Goal: Entertainment & Leisure: Browse casually

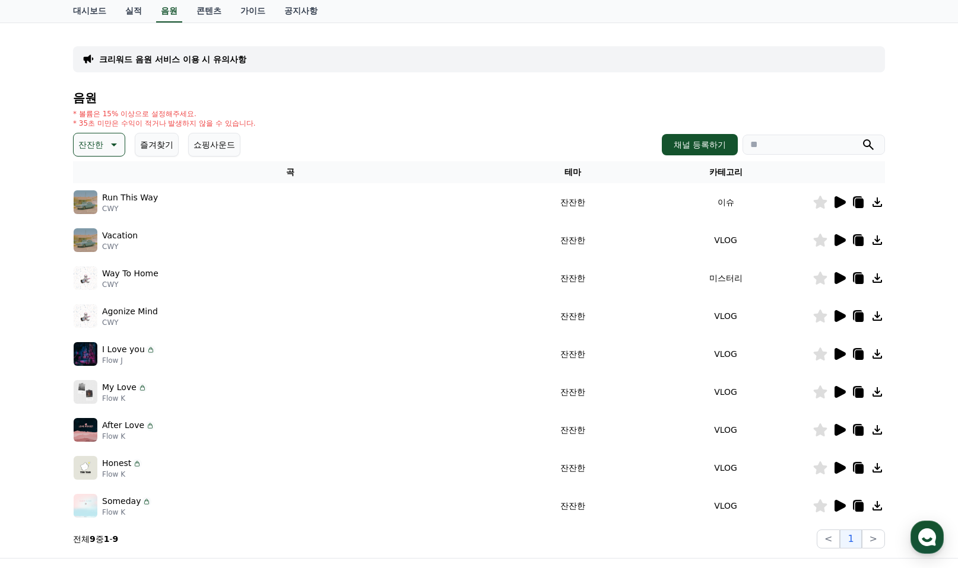
click at [117, 144] on icon at bounding box center [114, 145] width 6 height 3
click at [96, 186] on button "호기심" at bounding box center [92, 179] width 34 height 26
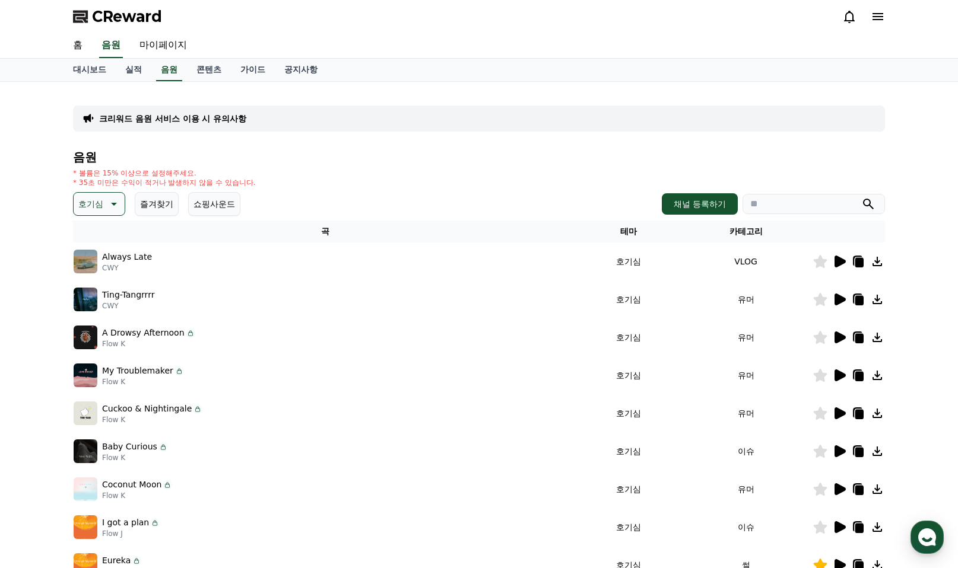
click at [835, 261] on icon at bounding box center [839, 262] width 11 height 12
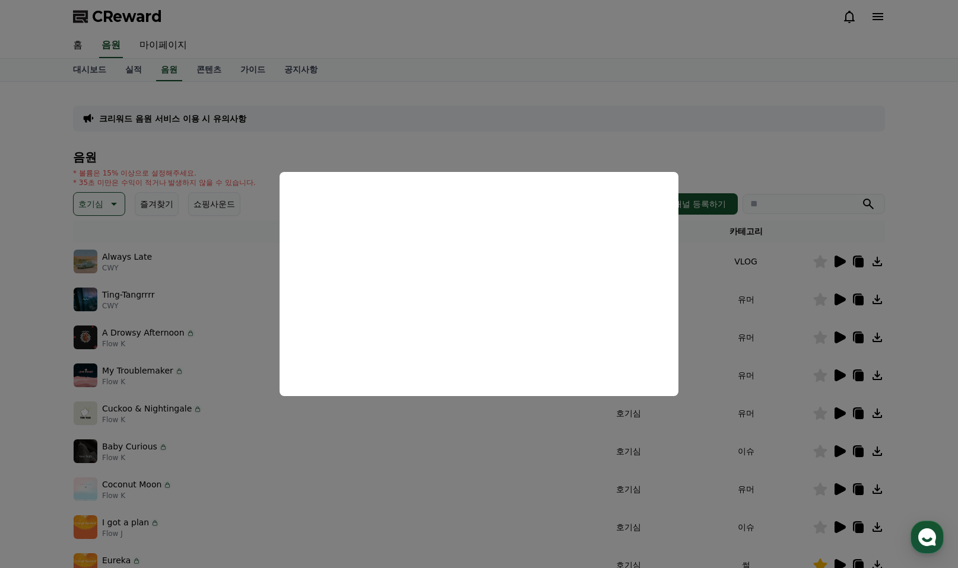
click at [933, 287] on button "close modal" at bounding box center [479, 284] width 958 height 568
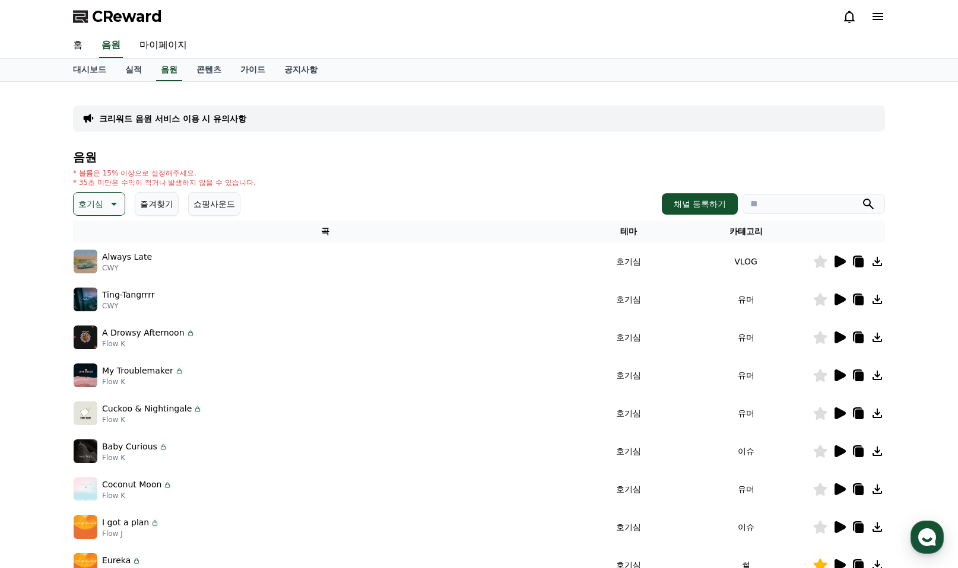
click at [818, 259] on icon at bounding box center [820, 261] width 14 height 13
click at [860, 261] on icon at bounding box center [859, 262] width 8 height 9
click at [819, 261] on icon at bounding box center [820, 261] width 14 height 13
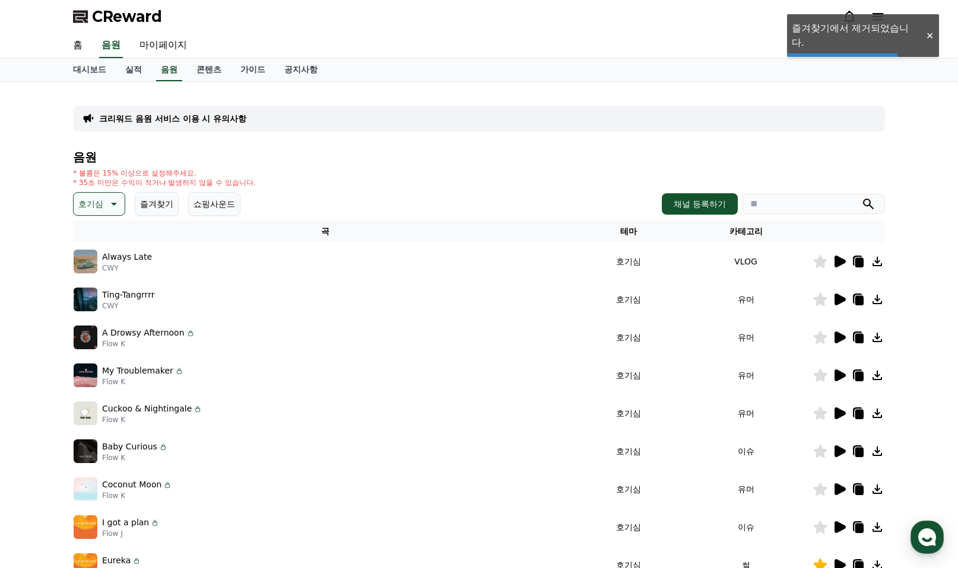
click at [840, 297] on icon at bounding box center [839, 300] width 11 height 12
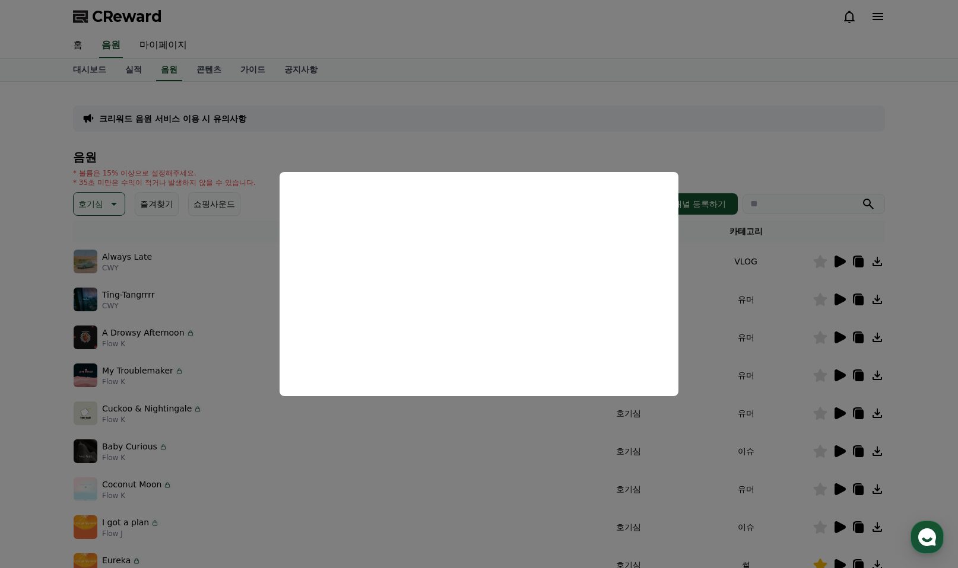
drag, startPoint x: 27, startPoint y: 363, endPoint x: 30, endPoint y: 353, distance: 9.9
click at [27, 363] on button "close modal" at bounding box center [479, 284] width 958 height 568
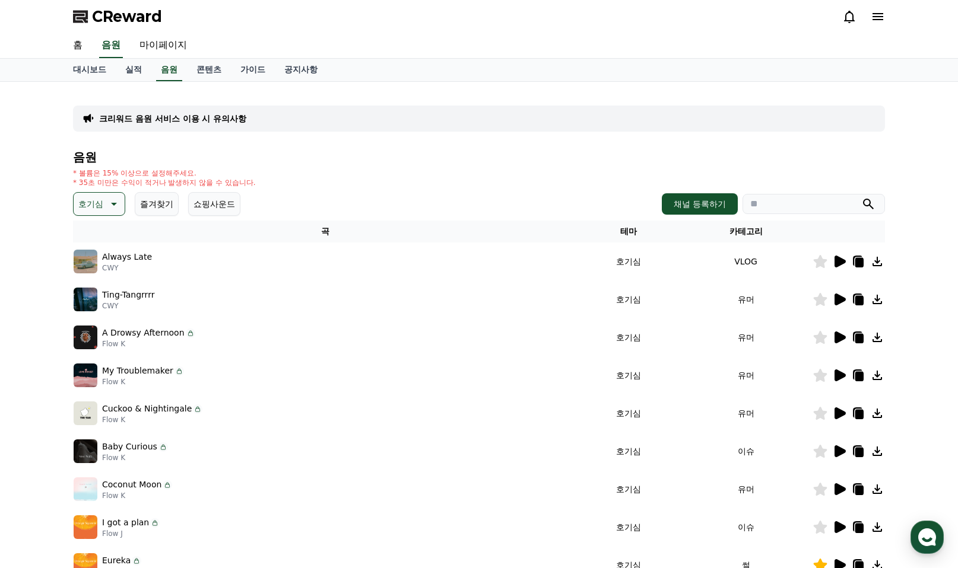
click at [115, 203] on icon at bounding box center [114, 204] width 6 height 3
click at [87, 316] on button "EDM" at bounding box center [89, 309] width 28 height 26
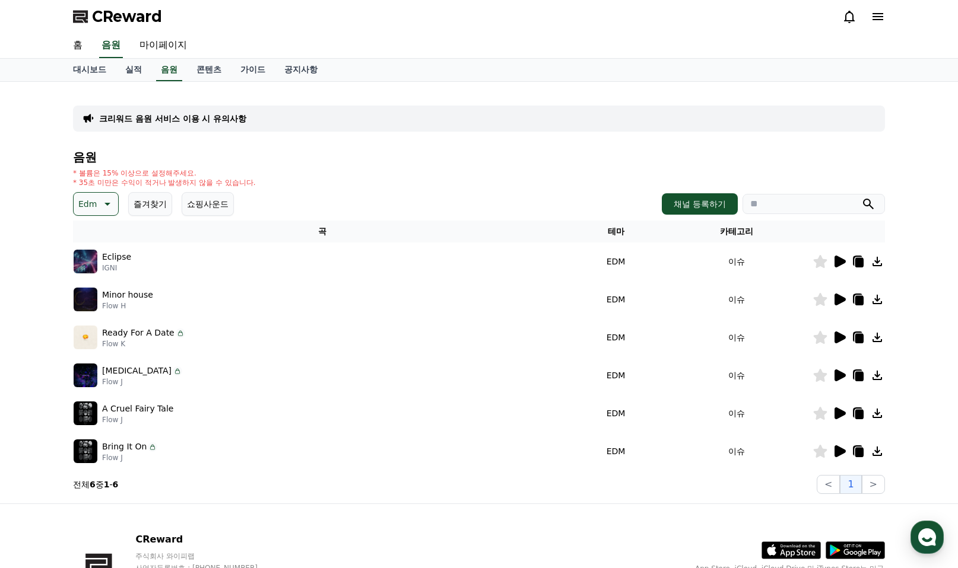
click at [834, 263] on icon at bounding box center [839, 262] width 14 height 14
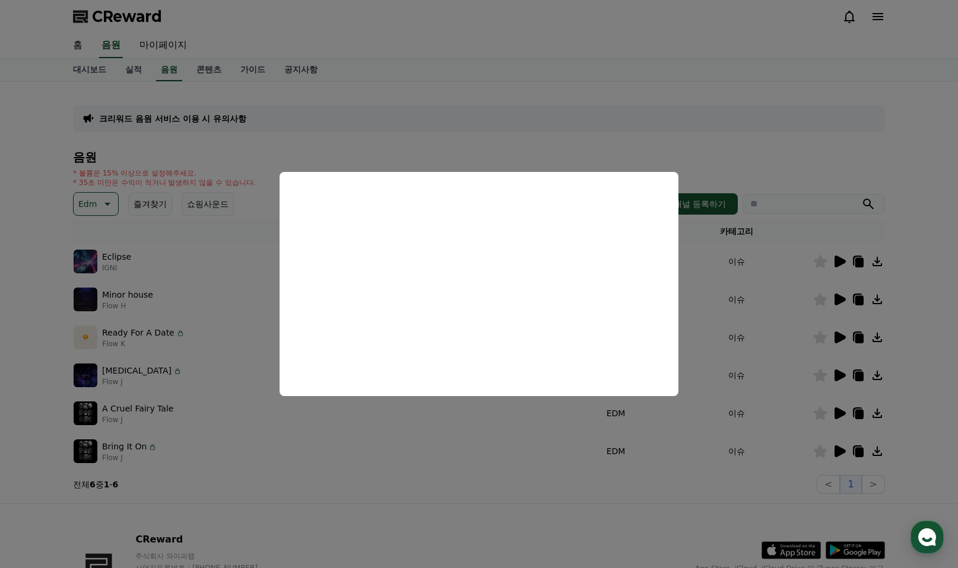
click at [831, 296] on button "close modal" at bounding box center [479, 284] width 958 height 568
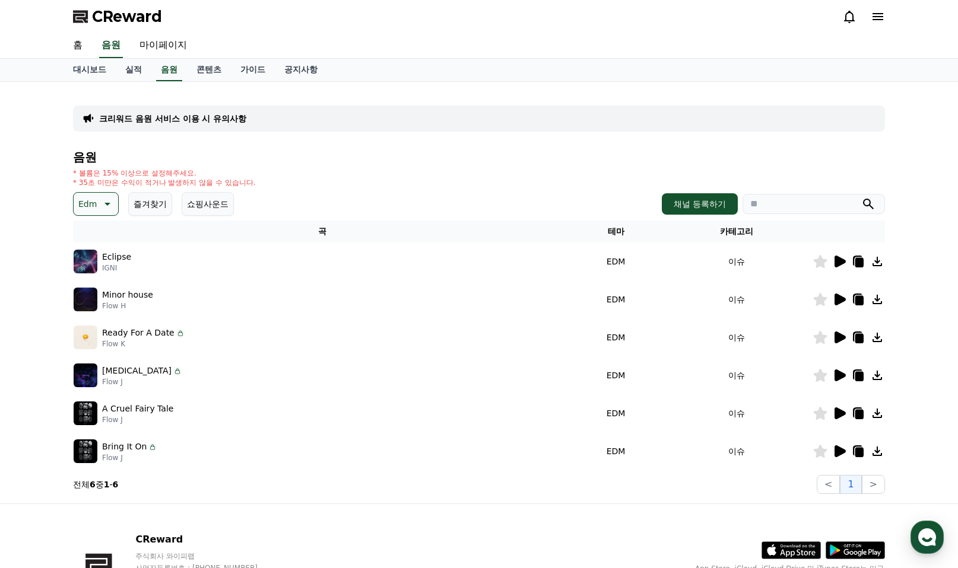
click at [834, 298] on icon at bounding box center [839, 300] width 14 height 14
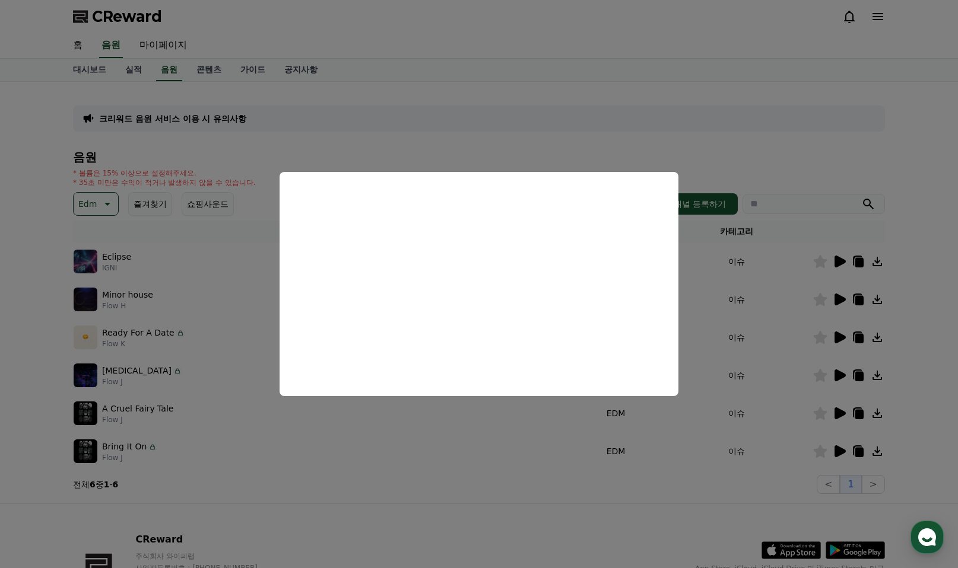
click at [843, 335] on button "close modal" at bounding box center [479, 284] width 958 height 568
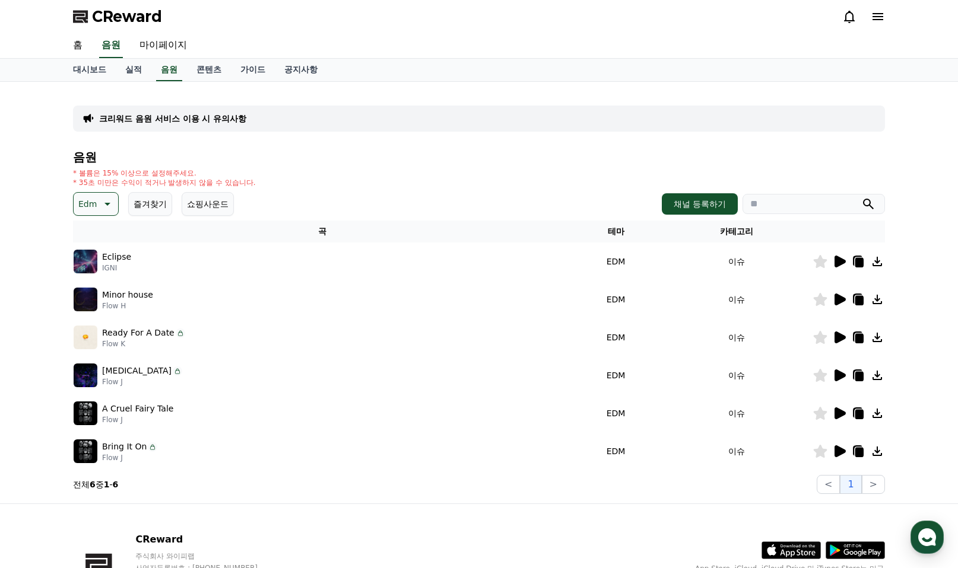
click at [843, 335] on icon at bounding box center [839, 338] width 11 height 12
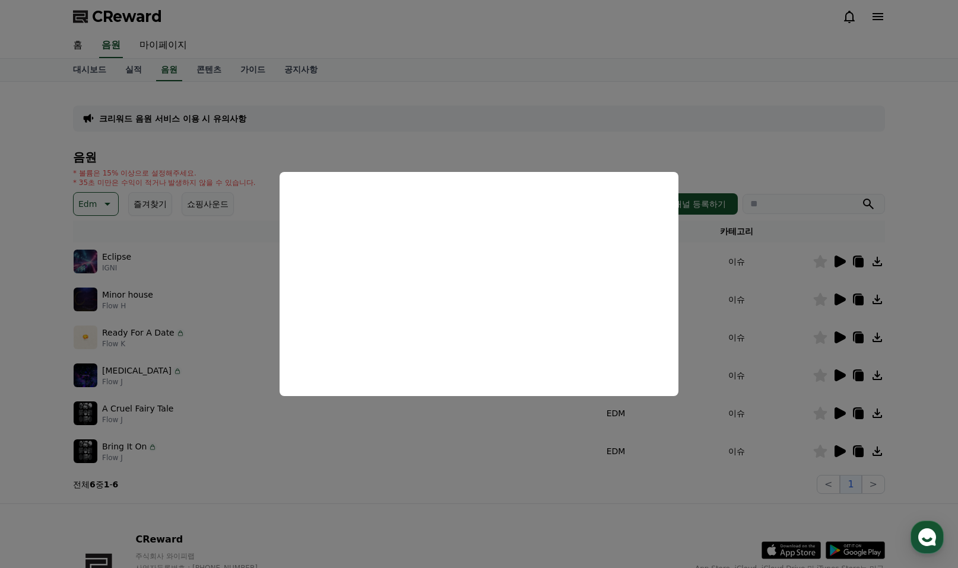
click at [841, 376] on button "close modal" at bounding box center [479, 284] width 958 height 568
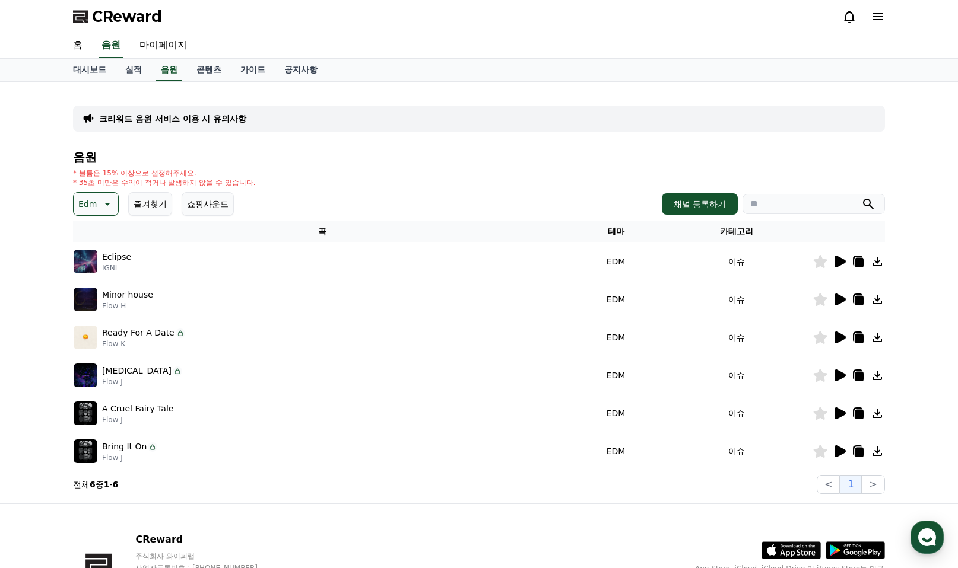
click at [841, 376] on icon at bounding box center [839, 376] width 11 height 12
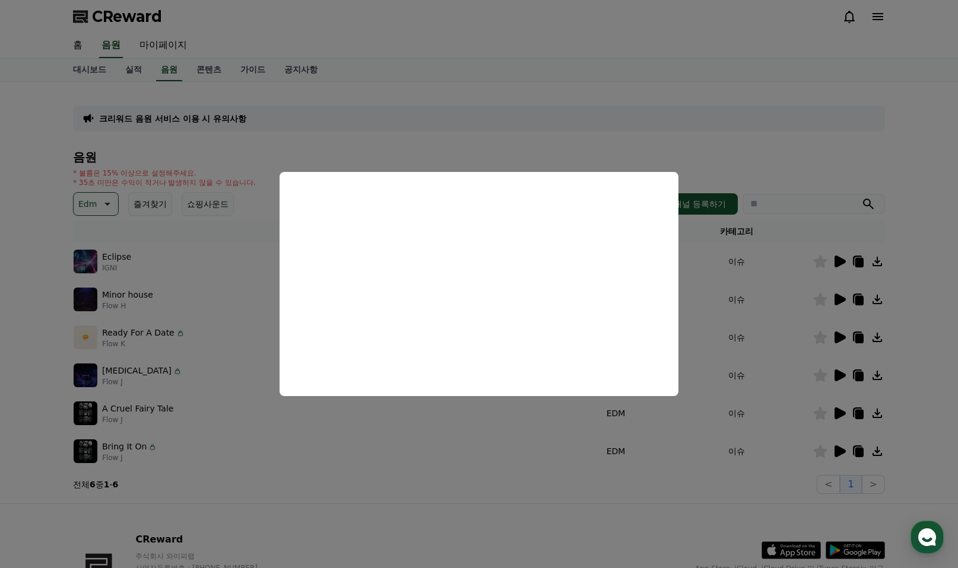
click at [859, 376] on button "close modal" at bounding box center [479, 284] width 958 height 568
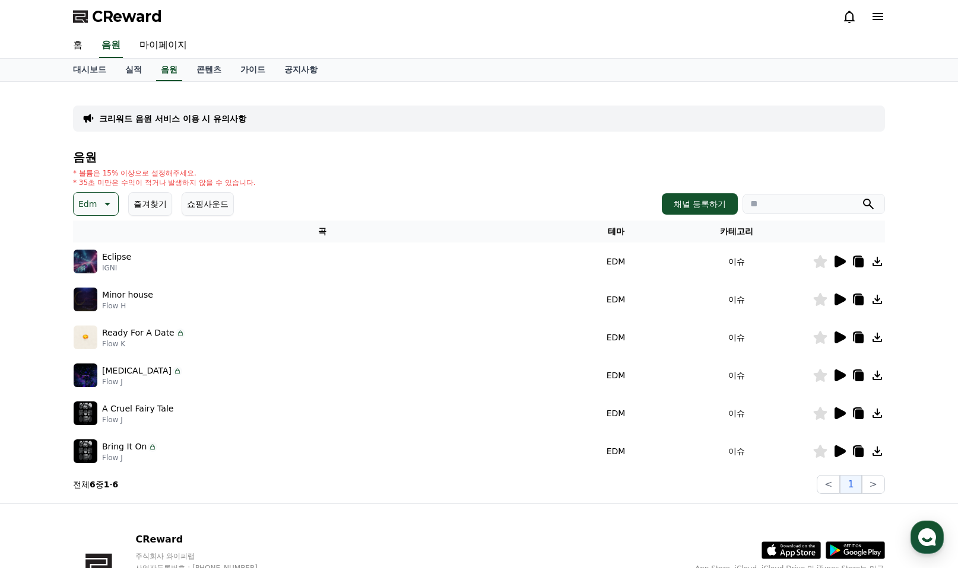
click at [859, 376] on icon at bounding box center [859, 376] width 8 height 9
click at [857, 371] on icon at bounding box center [857, 375] width 9 height 11
click at [836, 415] on icon at bounding box center [839, 414] width 11 height 12
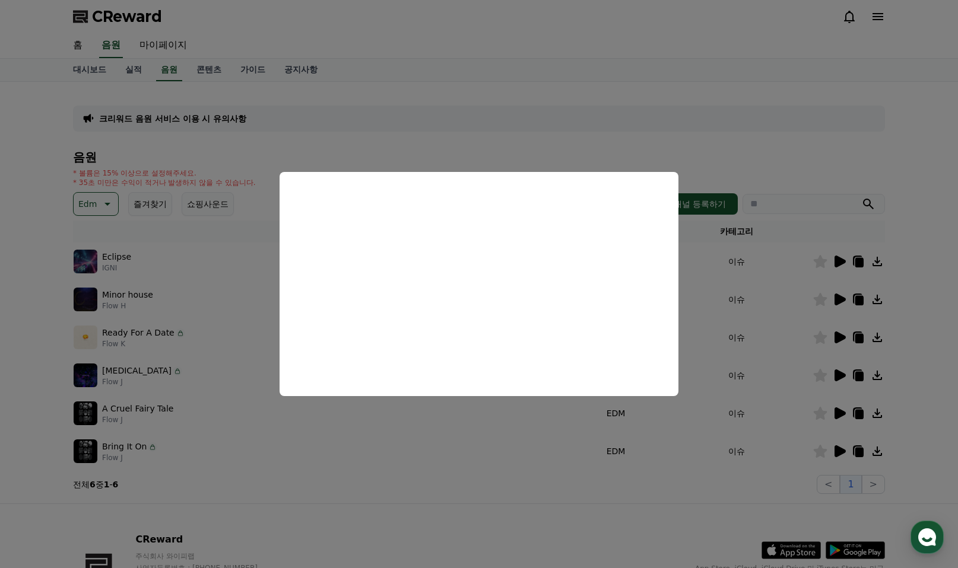
click at [838, 448] on button "close modal" at bounding box center [479, 284] width 958 height 568
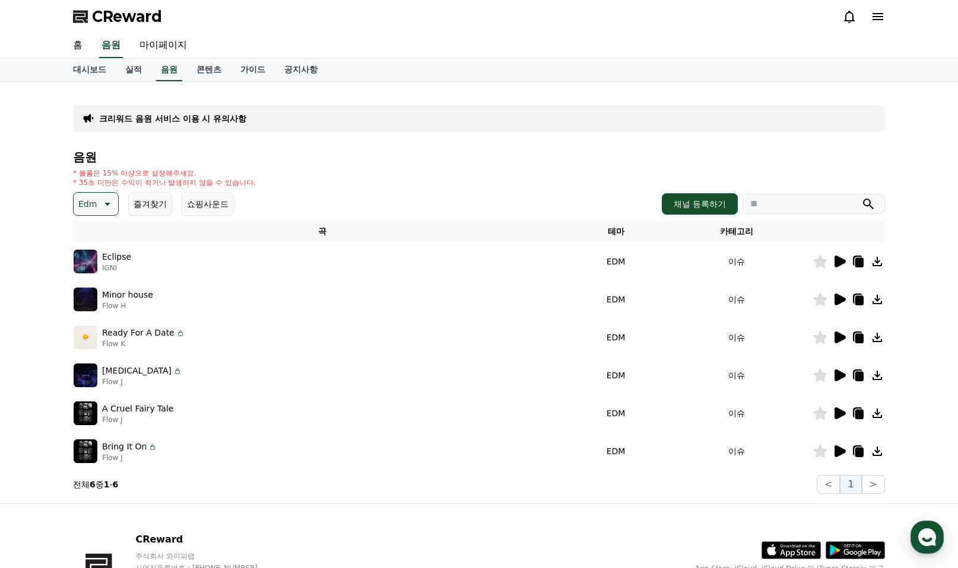
click at [838, 452] on icon at bounding box center [839, 452] width 11 height 12
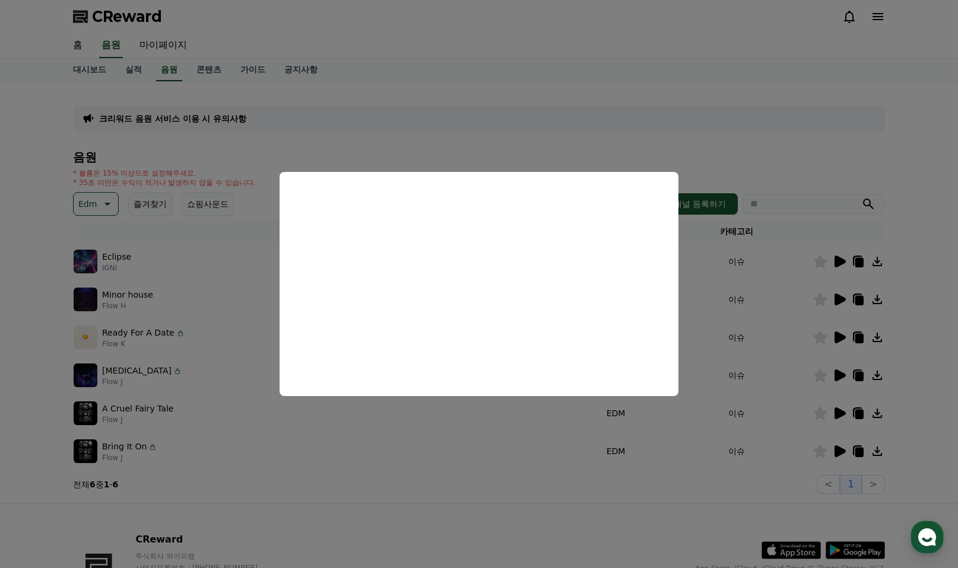
click at [367, 455] on button "close modal" at bounding box center [479, 284] width 958 height 568
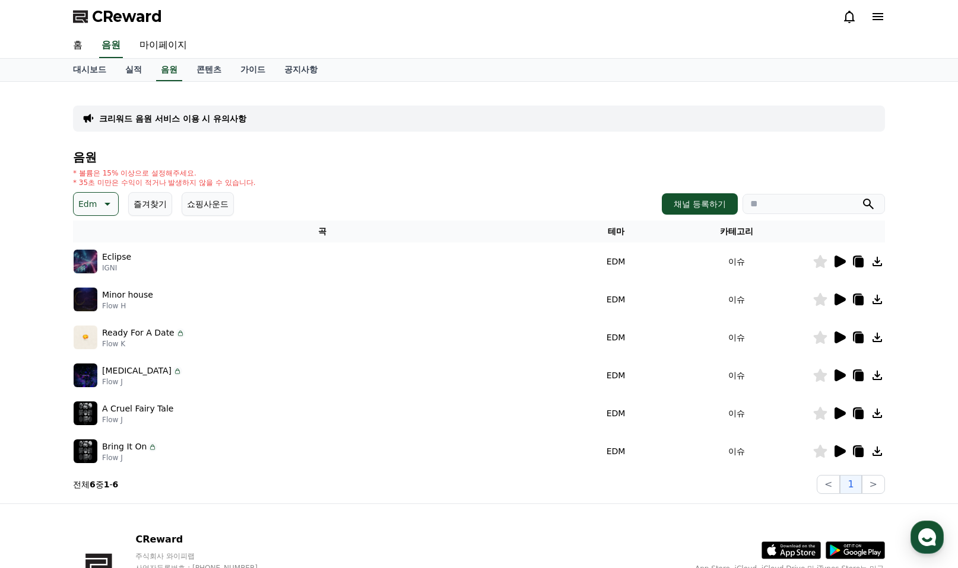
click at [860, 412] on icon at bounding box center [859, 414] width 8 height 9
click at [821, 376] on icon at bounding box center [820, 375] width 14 height 13
click at [817, 415] on icon at bounding box center [820, 413] width 14 height 13
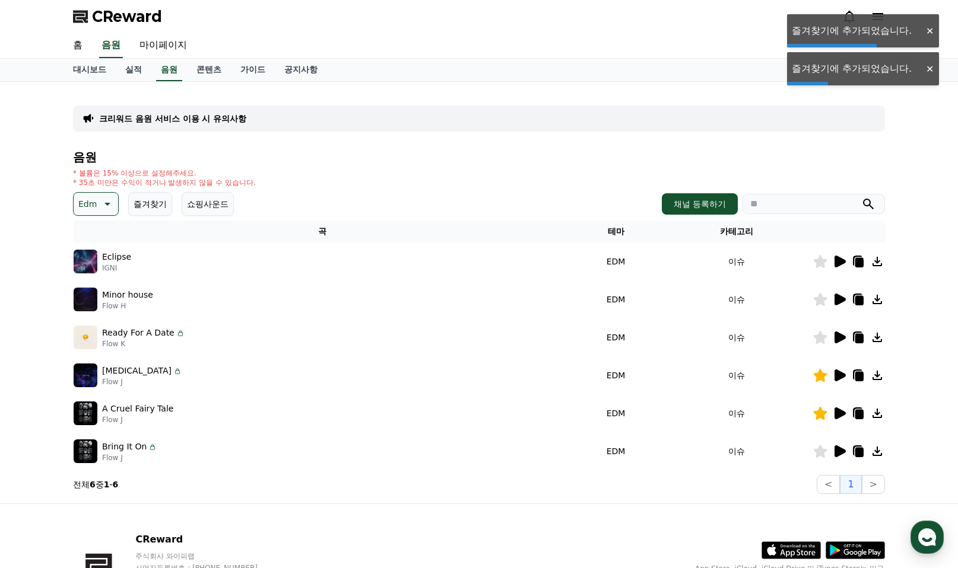
click at [821, 453] on icon at bounding box center [820, 451] width 14 height 13
